Goal: Information Seeking & Learning: Learn about a topic

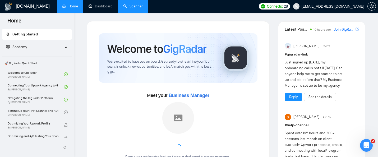
click at [133, 8] on link "Scanner" at bounding box center [133, 6] width 20 height 4
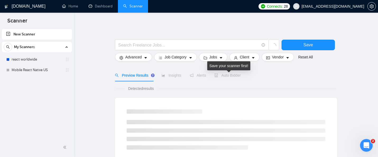
click at [225, 76] on span "Auto Bidder" at bounding box center [228, 75] width 26 height 4
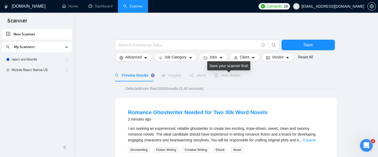
click at [228, 75] on span "Auto Bidder" at bounding box center [228, 75] width 26 height 4
click at [230, 74] on span "Auto Bidder" at bounding box center [228, 75] width 26 height 4
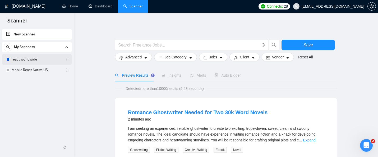
click at [41, 59] on link "react worldwide" at bounding box center [37, 59] width 50 height 11
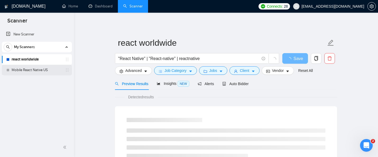
click at [41, 69] on link "Mobile React Native US" at bounding box center [37, 70] width 50 height 11
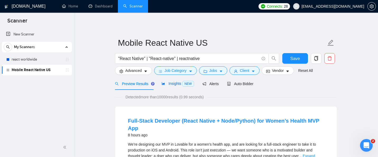
click at [189, 84] on span "NEW" at bounding box center [189, 84] width 12 height 6
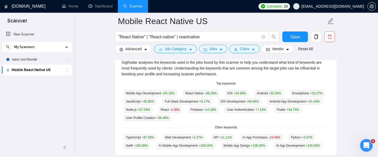
scroll to position [118, 0]
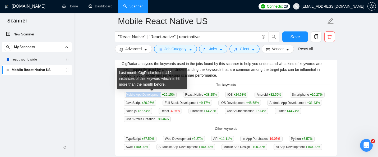
drag, startPoint x: 164, startPoint y: 95, endPoint x: 126, endPoint y: 94, distance: 37.6
click at [126, 94] on span "Mobile App Development +29.15 %" at bounding box center [150, 95] width 53 height 6
copy span "Mobile App Development"
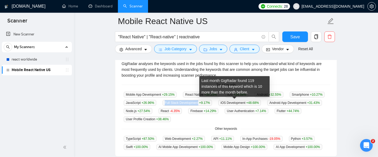
drag, startPoint x: 210, startPoint y: 103, endPoint x: 246, endPoint y: 102, distance: 36.0
click at [212, 102] on span "Full Stack Development +9.17 %" at bounding box center [187, 103] width 49 height 6
copy span "Full Stack Development"
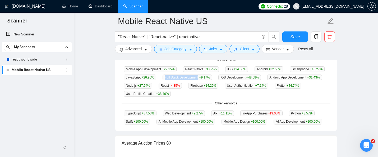
scroll to position [144, 0]
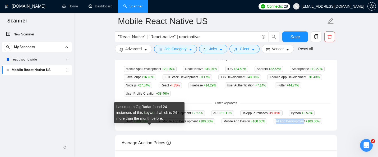
drag, startPoint x: 155, startPoint y: 128, endPoint x: 127, endPoint y: 129, distance: 28.3
click at [274, 124] on span "AI App Development +100.00 %" at bounding box center [298, 122] width 48 height 6
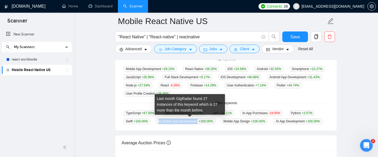
drag, startPoint x: 202, startPoint y: 120, endPoint x: 161, endPoint y: 121, distance: 41.3
click at [161, 121] on span "AI Mobile App Development +100.00 %" at bounding box center [186, 122] width 59 height 6
copy span "AI Mobile App Development"
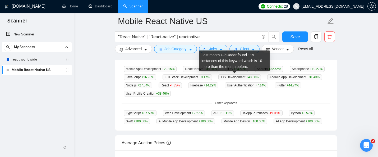
click at [212, 78] on span "Full Stack Development +9.17 %" at bounding box center [187, 77] width 49 height 6
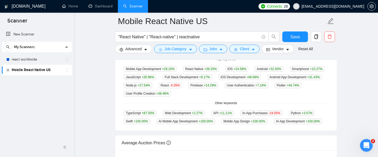
click at [296, 95] on div "Mobile App Development +29.15 % React Native +38.25 % iOS +24.58 % Android +32.…" at bounding box center [226, 81] width 209 height 31
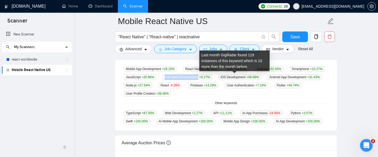
drag, startPoint x: 246, startPoint y: 77, endPoint x: 210, endPoint y: 76, distance: 35.5
click at [210, 76] on span "Full Stack Development +9.17 %" at bounding box center [187, 77] width 49 height 6
copy span "Full Stack Development"
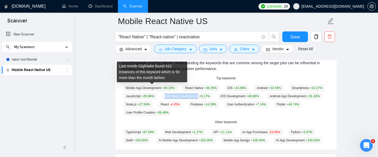
scroll to position [124, 0]
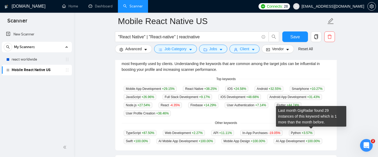
click at [302, 132] on span "Python +3.57 %" at bounding box center [302, 133] width 26 height 6
copy span "Python"
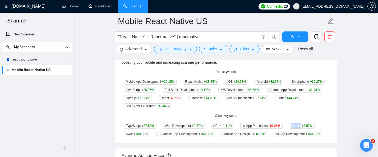
scroll to position [132, 0]
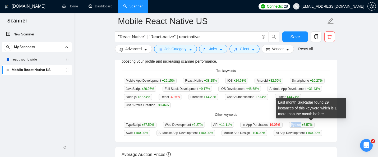
click at [301, 124] on span "Python +3.57 %" at bounding box center [302, 125] width 26 height 6
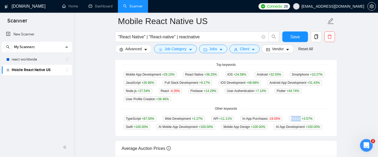
scroll to position [139, 0]
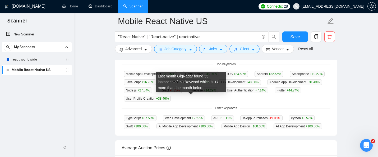
click at [275, 93] on span "Flutter +44.74 %" at bounding box center [288, 91] width 27 height 6
copy span "Flutter"
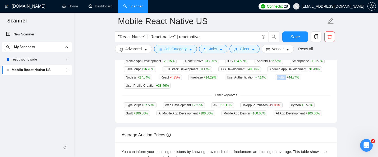
scroll to position [154, 0]
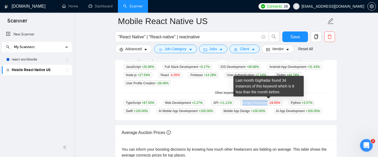
drag, startPoint x: 249, startPoint y: 102, endPoint x: 275, endPoint y: 102, distance: 26.2
click at [275, 102] on span "In-App Purchases -19.05 %" at bounding box center [262, 103] width 42 height 6
copy span "In-App Purchases"
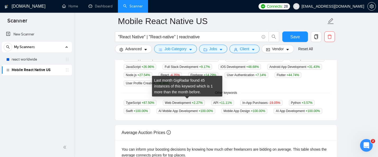
click at [174, 102] on span "Web Development +2.27 %" at bounding box center [184, 103] width 42 height 6
drag, startPoint x: 195, startPoint y: 102, endPoint x: 169, endPoint y: 101, distance: 26.5
click at [169, 101] on span "Web Development +2.27 %" at bounding box center [184, 103] width 42 height 6
copy span "Web Development"
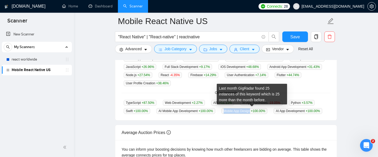
drag, startPoint x: 258, startPoint y: 111, endPoint x: 230, endPoint y: 110, distance: 27.8
click at [230, 110] on span "Mobile App Design +100.00 %" at bounding box center [245, 111] width 46 height 6
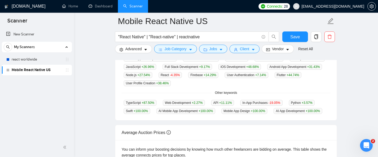
click at [248, 133] on div "Average Auction Prices" at bounding box center [226, 132] width 209 height 15
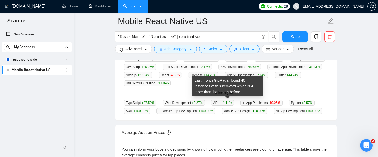
click at [220, 102] on span "API +11.11 %" at bounding box center [222, 103] width 23 height 6
copy span "API"
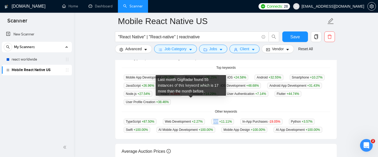
scroll to position [135, 0]
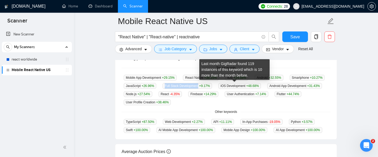
drag, startPoint x: 246, startPoint y: 87, endPoint x: 209, endPoint y: 87, distance: 36.2
click at [209, 87] on span "Full Stack Development +9.17 %" at bounding box center [187, 86] width 49 height 6
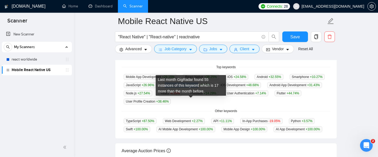
scroll to position [135, 0]
